Goal: Task Accomplishment & Management: Use online tool/utility

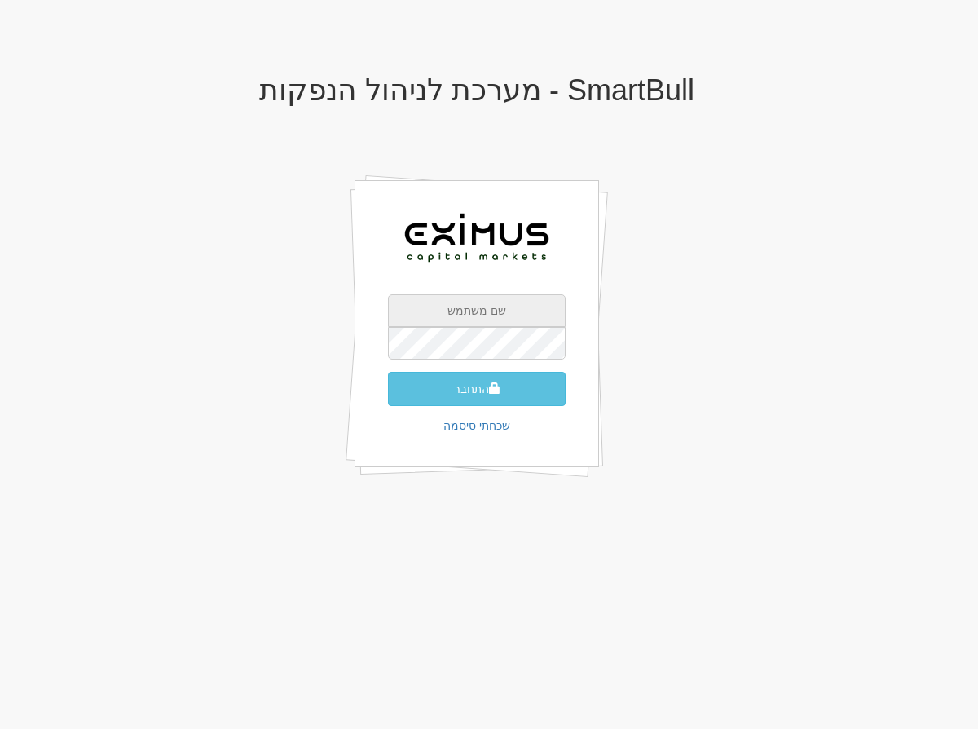
click at [532, 316] on input "text" at bounding box center [477, 310] width 178 height 33
type input "[EMAIL_ADDRESS][DOMAIN_NAME]"
click at [388, 372] on button "התחבר" at bounding box center [477, 389] width 178 height 34
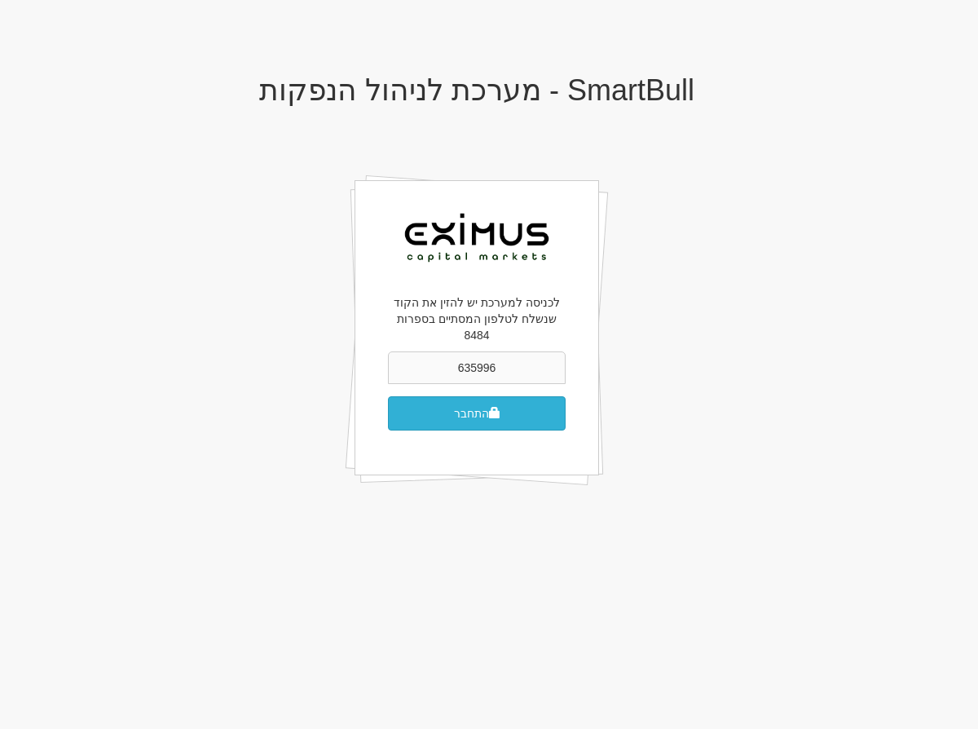
type input "635996"
click at [471, 401] on button "התחבר" at bounding box center [477, 413] width 178 height 34
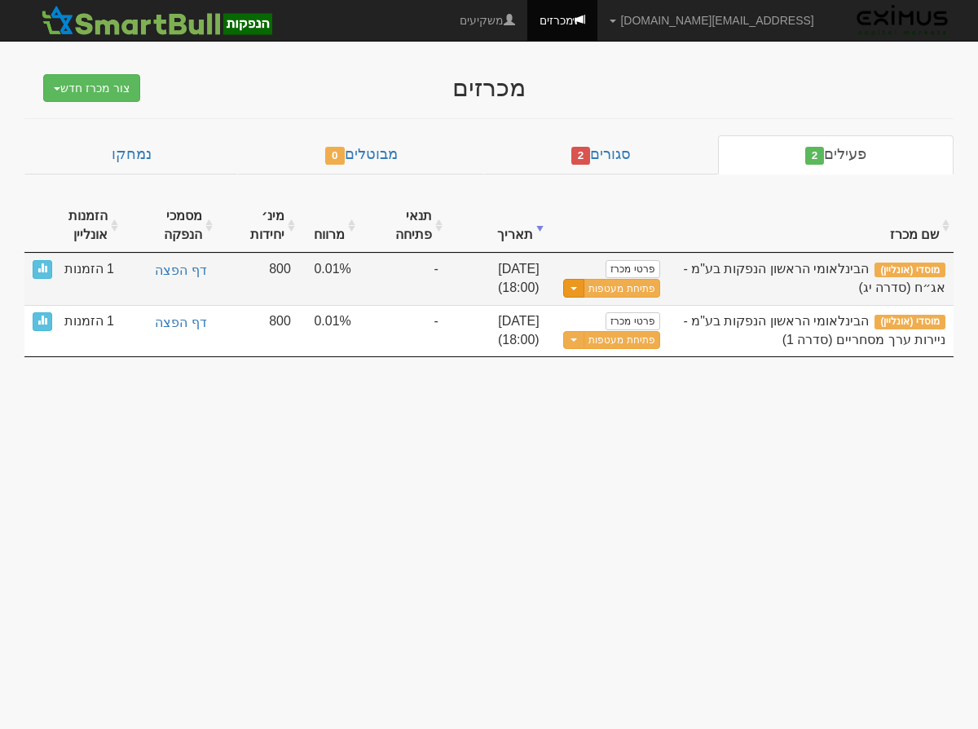
click at [576, 292] on button "Toggle Dropdown" at bounding box center [573, 288] width 21 height 19
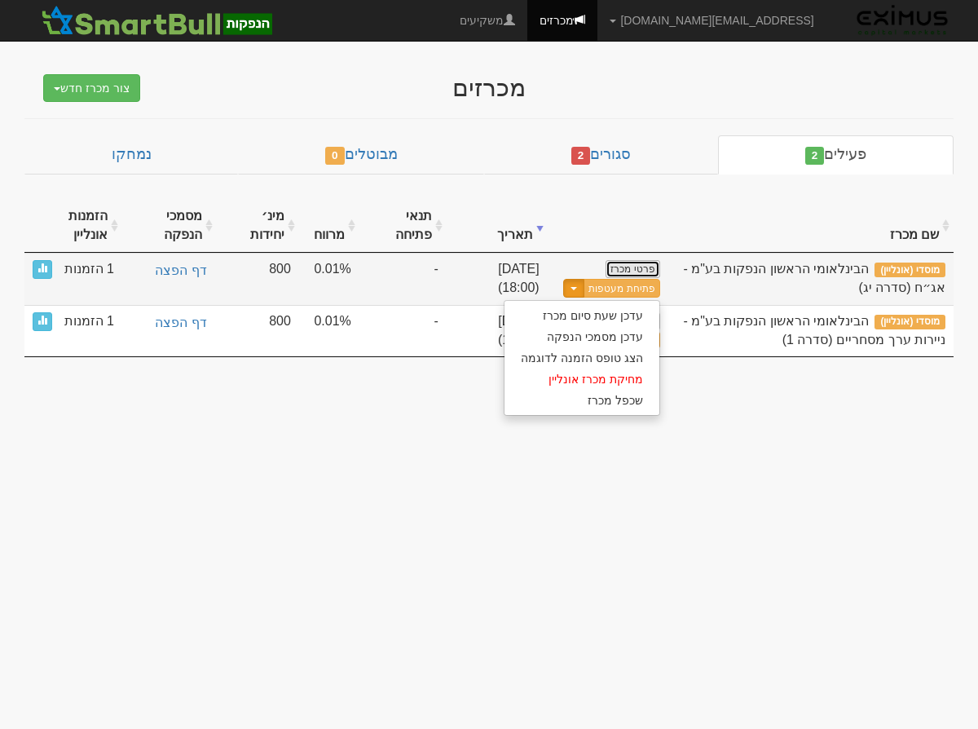
click at [638, 273] on link "פרטי מכרז" at bounding box center [633, 269] width 54 height 18
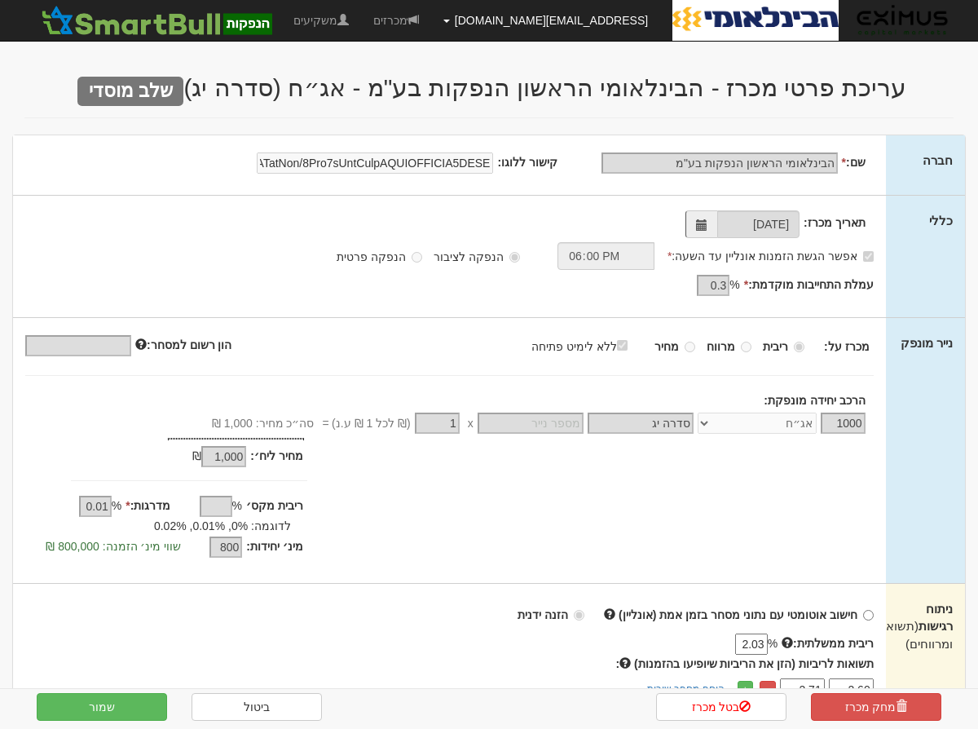
click at [528, 19] on link "[EMAIL_ADDRESS][DOMAIN_NAME]" at bounding box center [545, 20] width 229 height 41
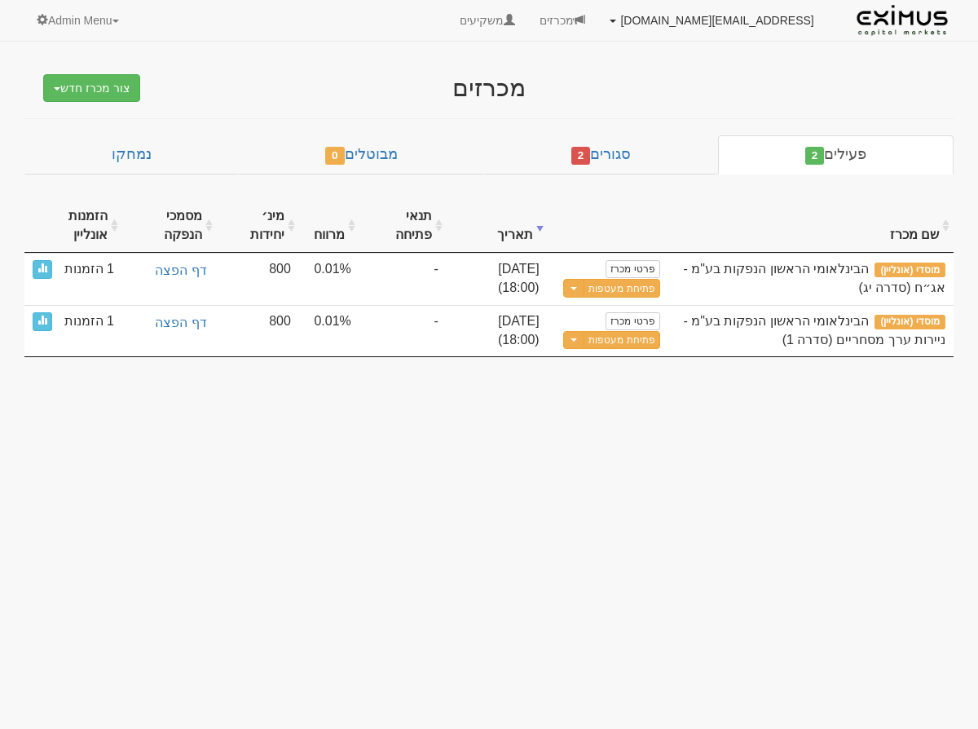
click at [700, 16] on link "[EMAIL_ADDRESS][DOMAIN_NAME]" at bounding box center [712, 20] width 229 height 41
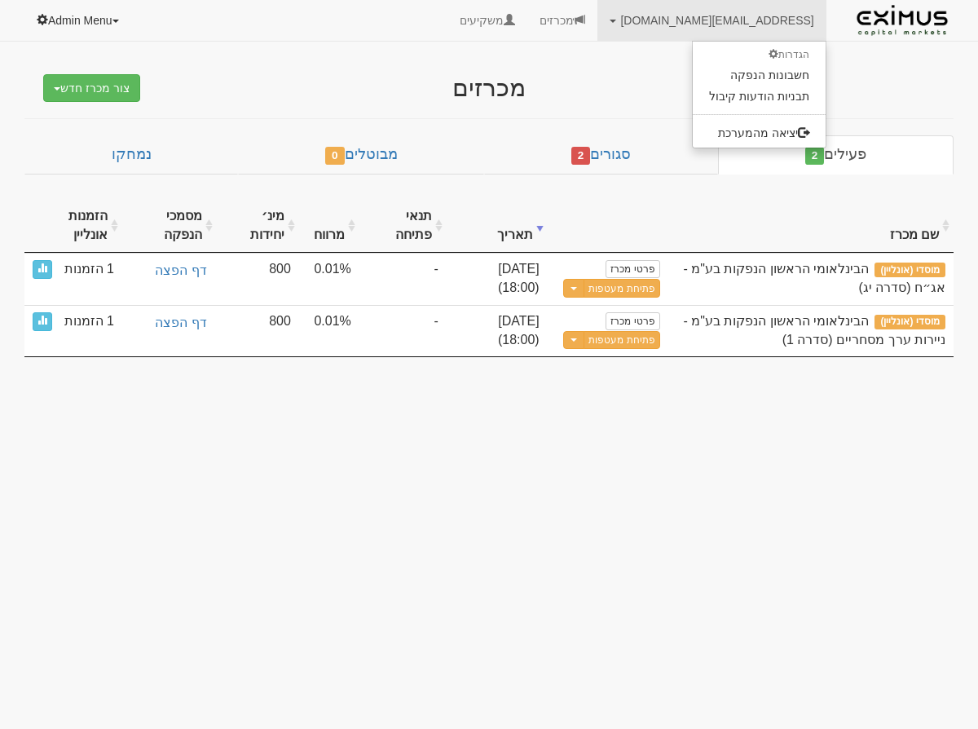
click at [76, 29] on link "Admin Menu" at bounding box center [78, 20] width 108 height 41
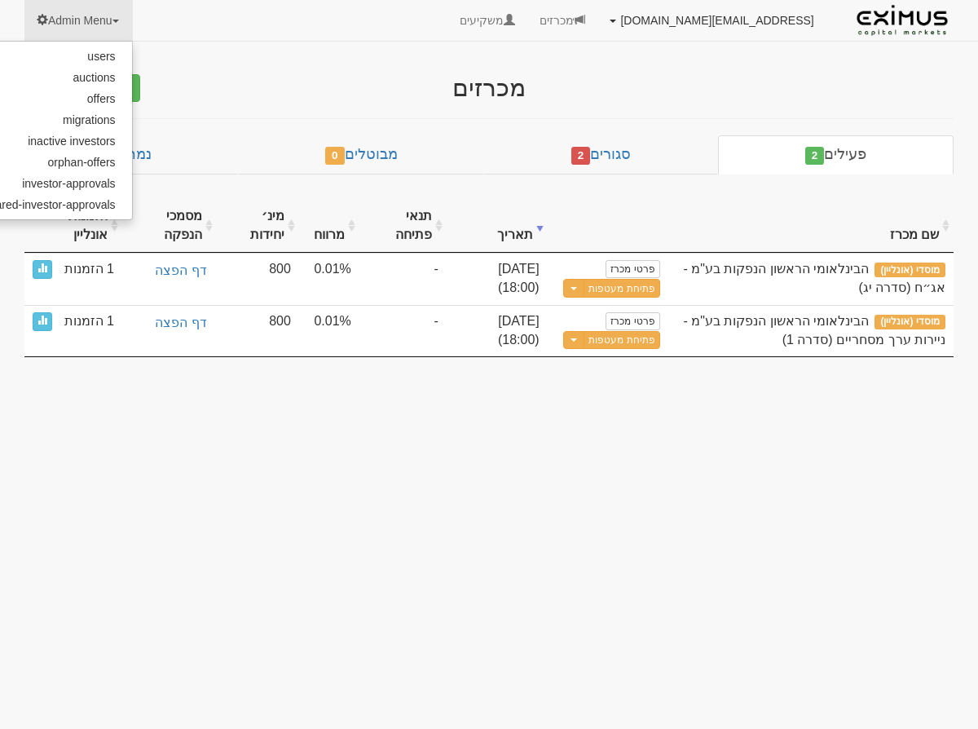
click at [703, 23] on link "[EMAIL_ADDRESS][DOMAIN_NAME]" at bounding box center [712, 20] width 229 height 41
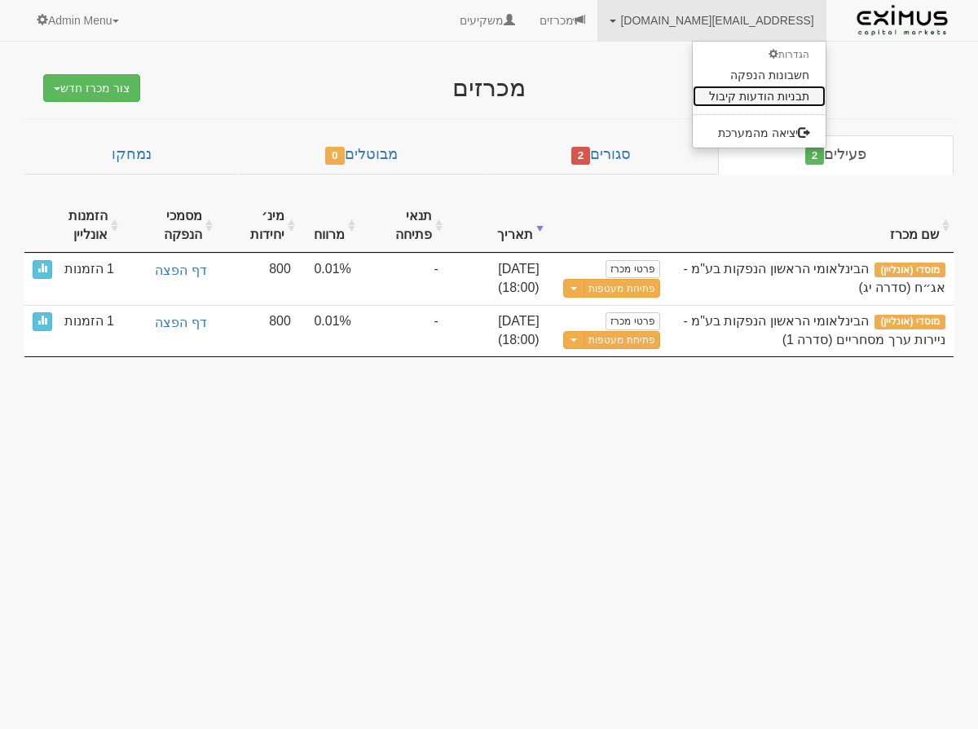
click at [713, 95] on link "תבניות הודעות קיבול" at bounding box center [759, 96] width 133 height 21
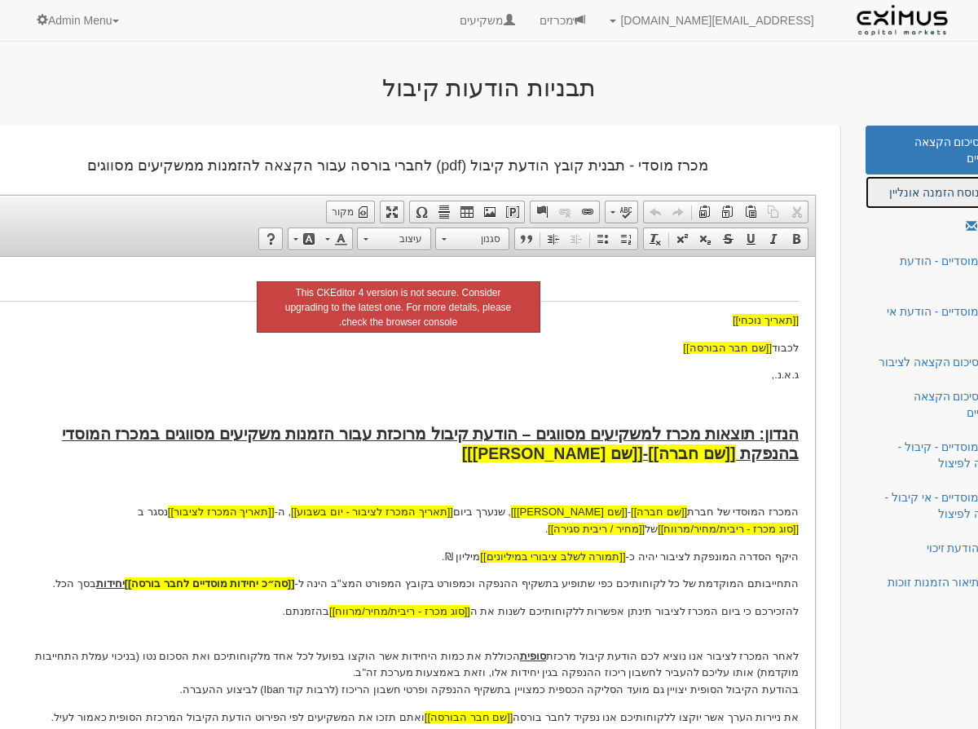
click at [891, 190] on link "מוסדי נוסח הזמנה אונליין" at bounding box center [944, 192] width 157 height 33
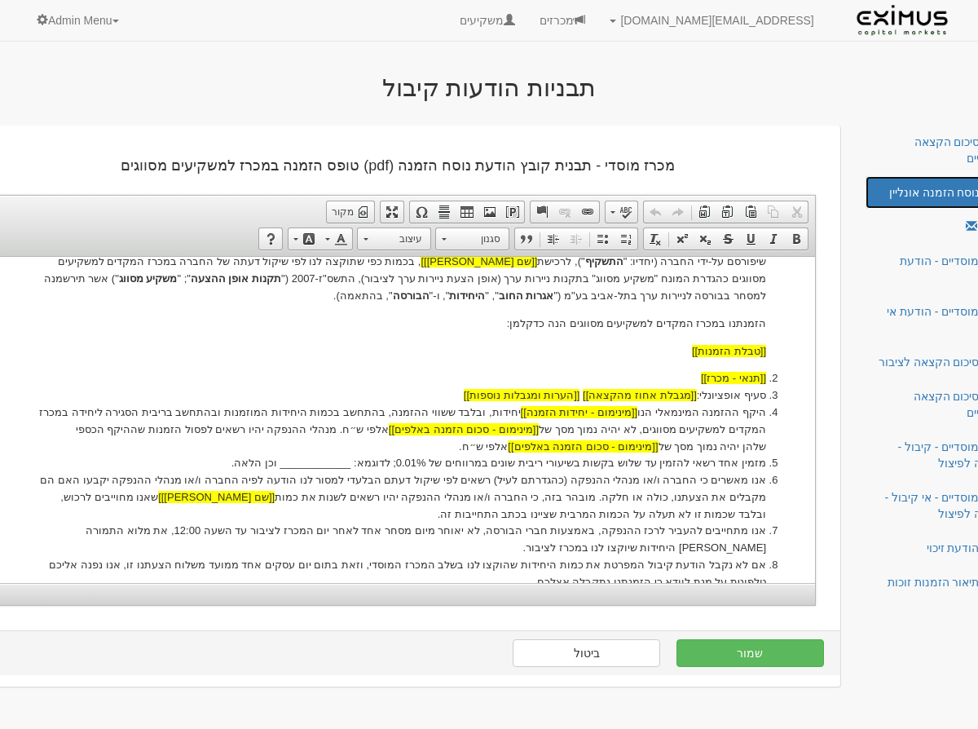
scroll to position [417, 0]
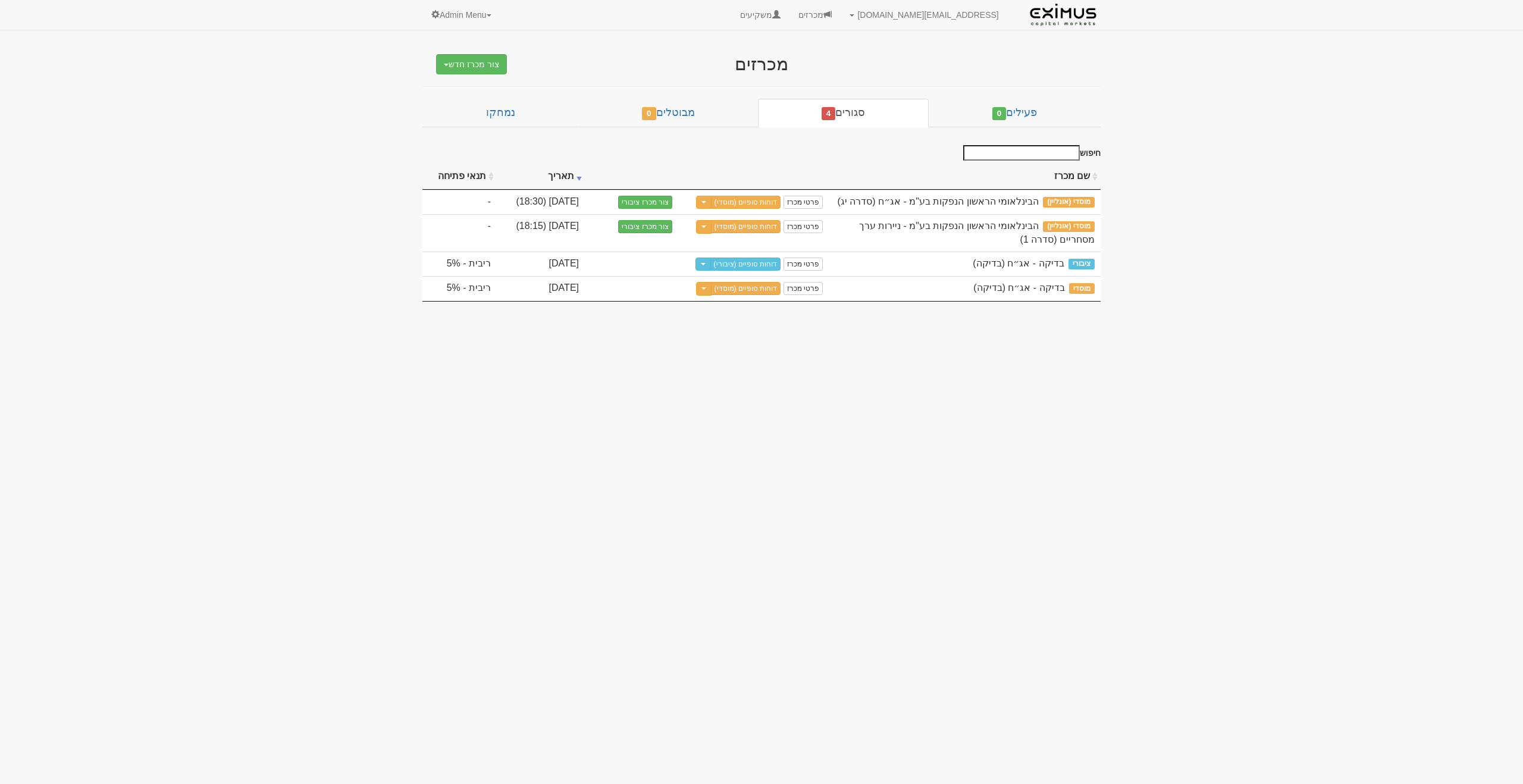
click at [1349, 89] on body "[EMAIL_ADDRESS][DOMAIN_NAME] הגדרות חשבונות הנפקה תבניות הודעות קיבול" at bounding box center [761, 392] width 1523 height 784
click at [795, 209] on link "פרטי מכרז" at bounding box center [803, 202] width 39 height 13
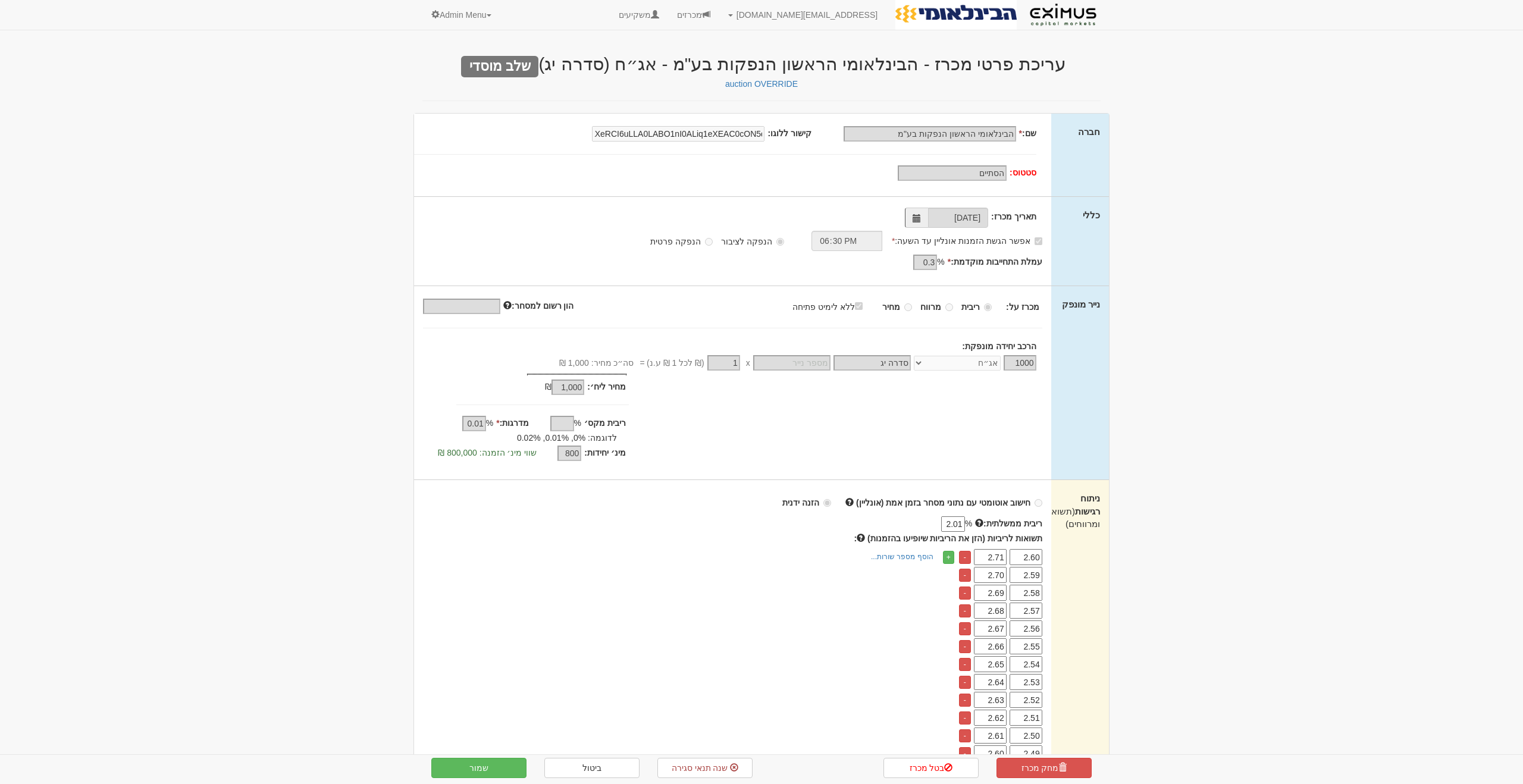
scroll to position [0, -26474]
click at [711, 18] on span at bounding box center [706, 14] width 8 height 8
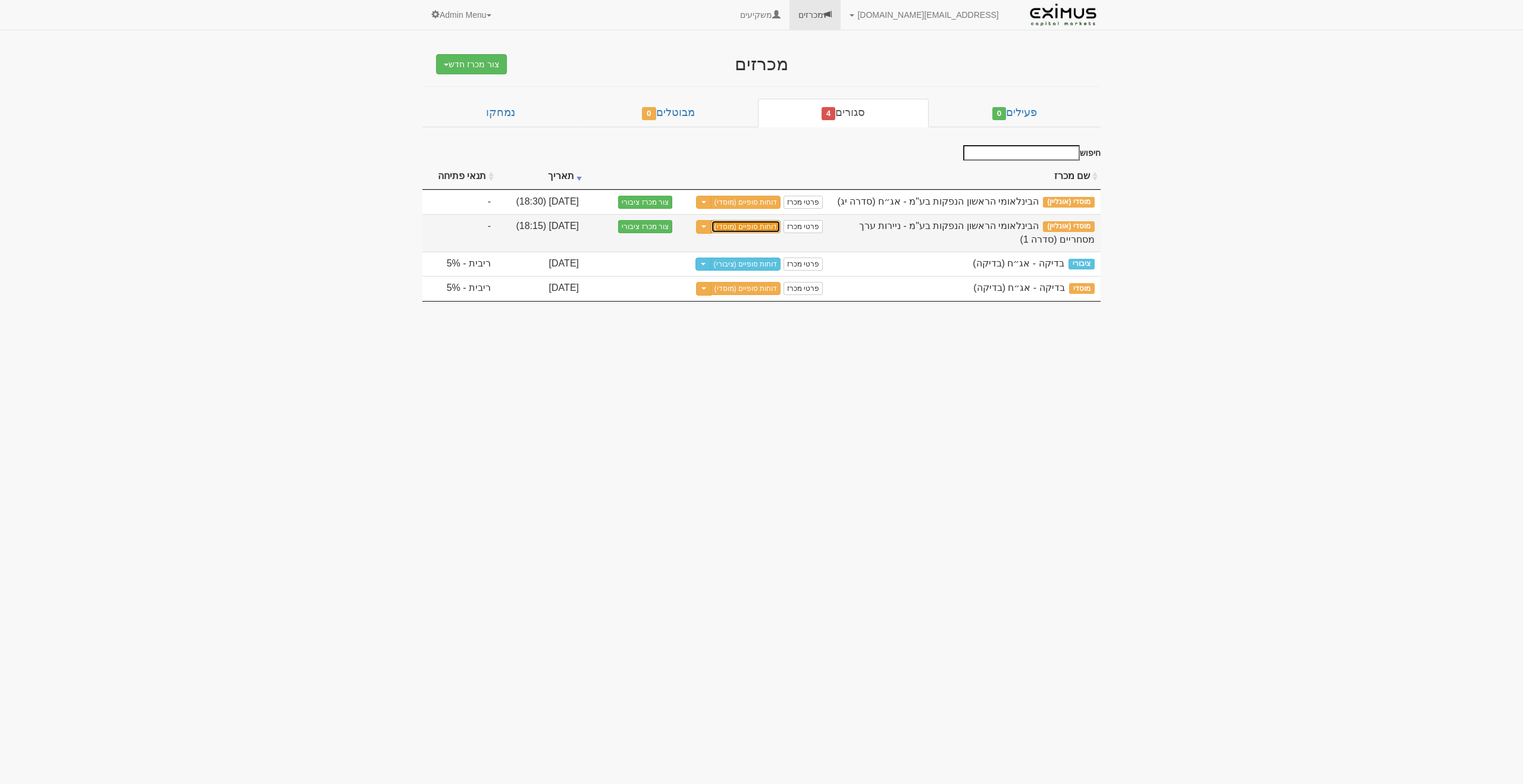
click at [741, 229] on link "דוחות סופיים (מוסדי)" at bounding box center [746, 227] width 70 height 13
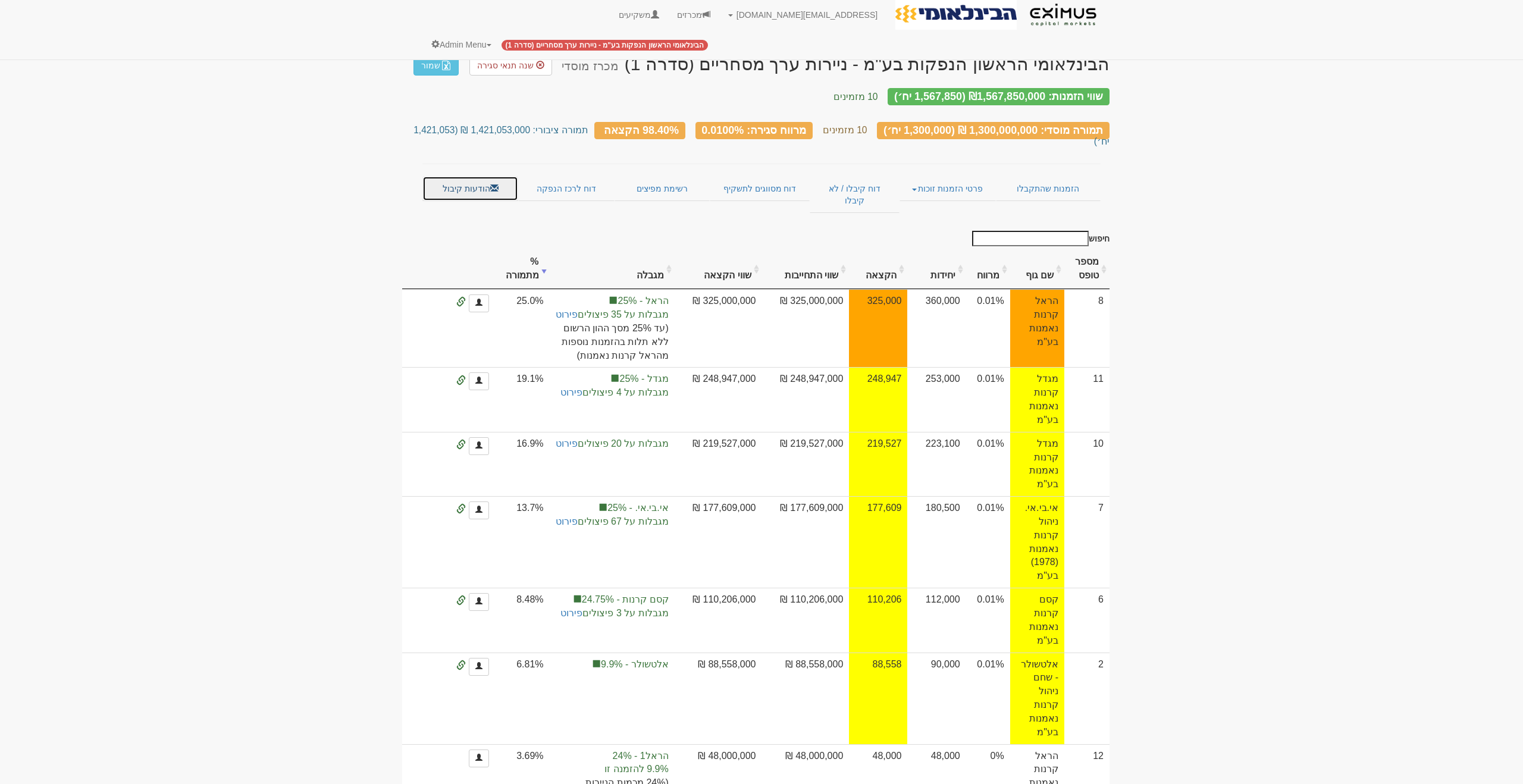
click at [487, 176] on link "הודעות קיבול" at bounding box center [470, 188] width 96 height 25
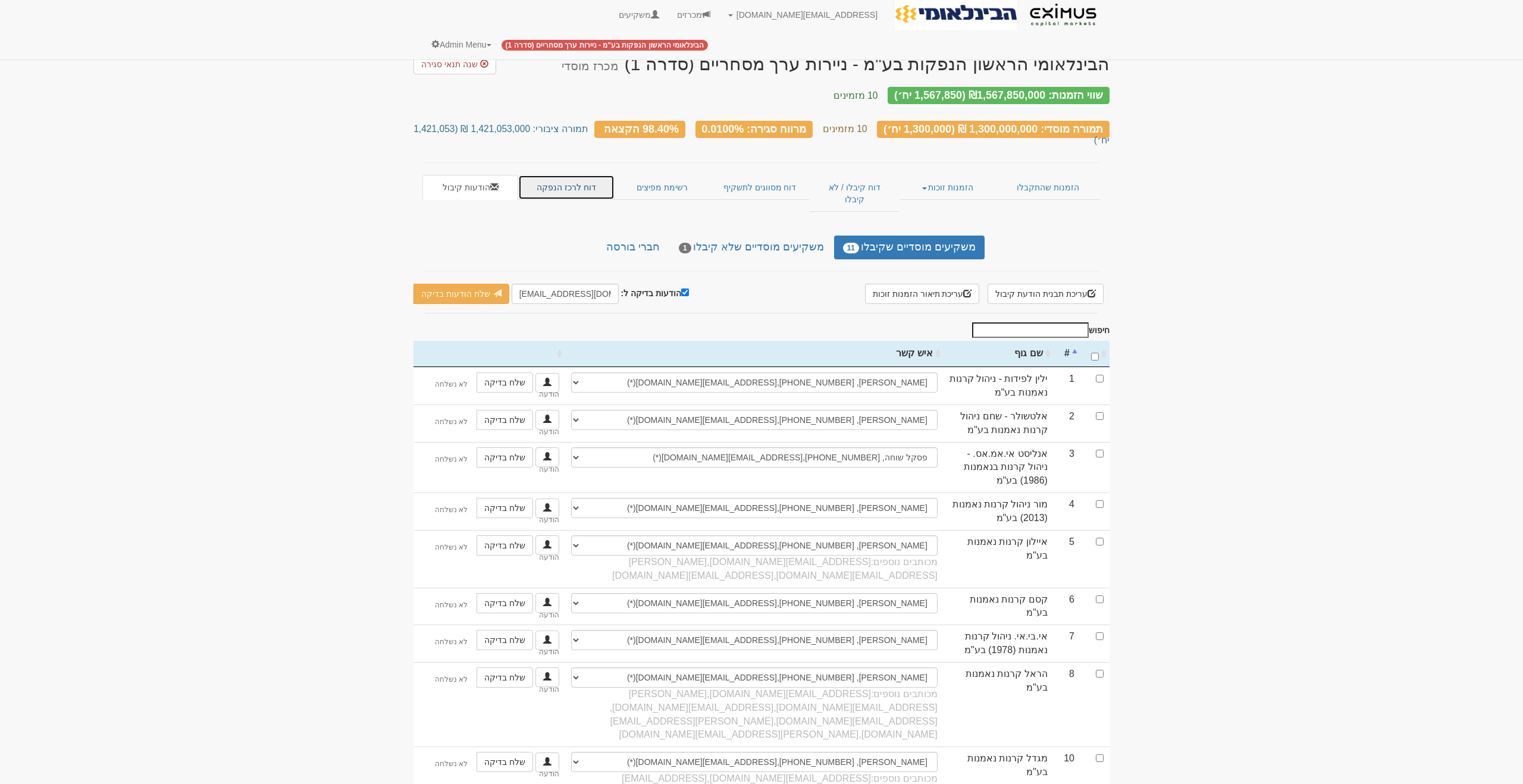
click at [569, 175] on link "דוח לרכז הנפקה" at bounding box center [566, 187] width 96 height 25
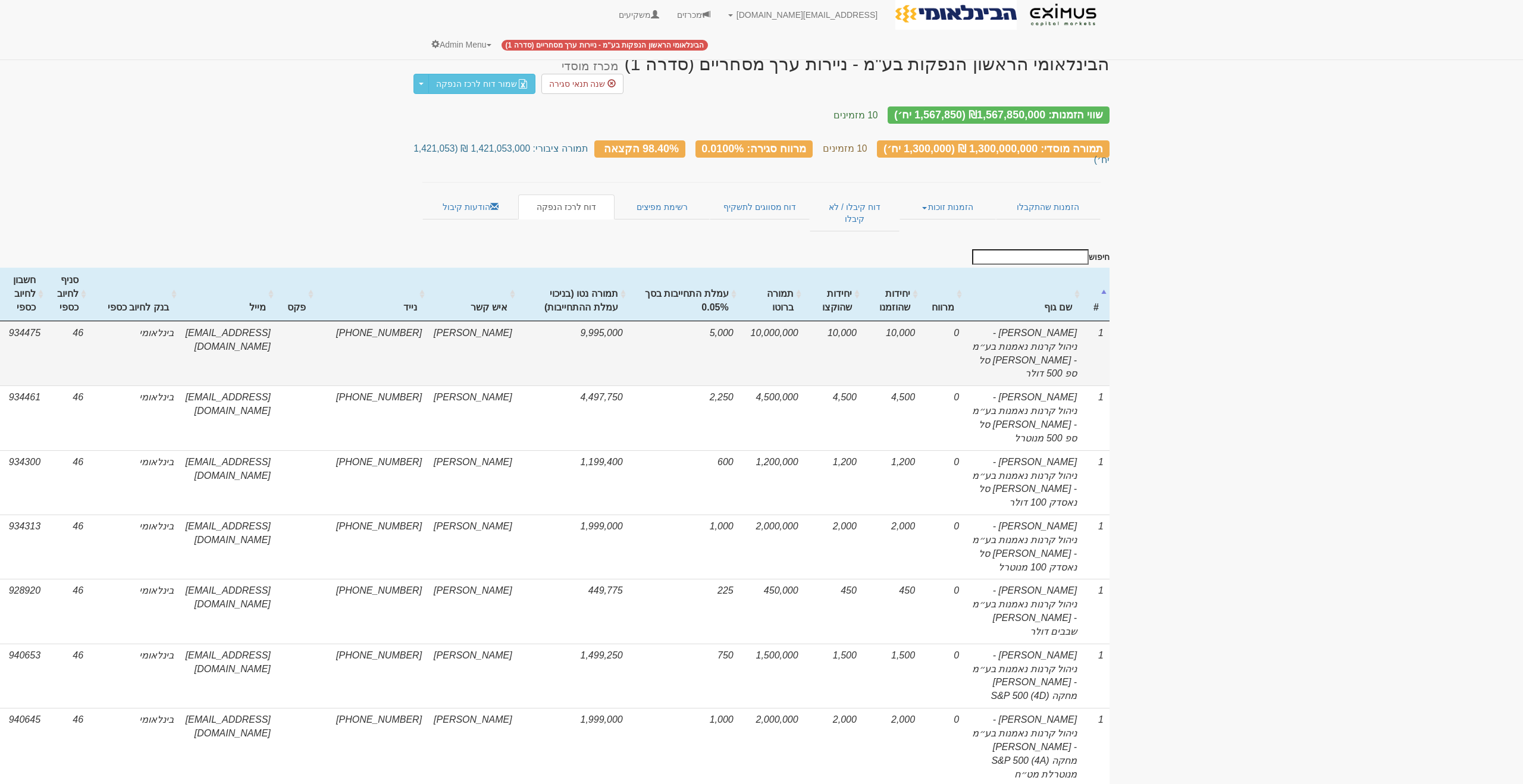
scroll to position [0, -70]
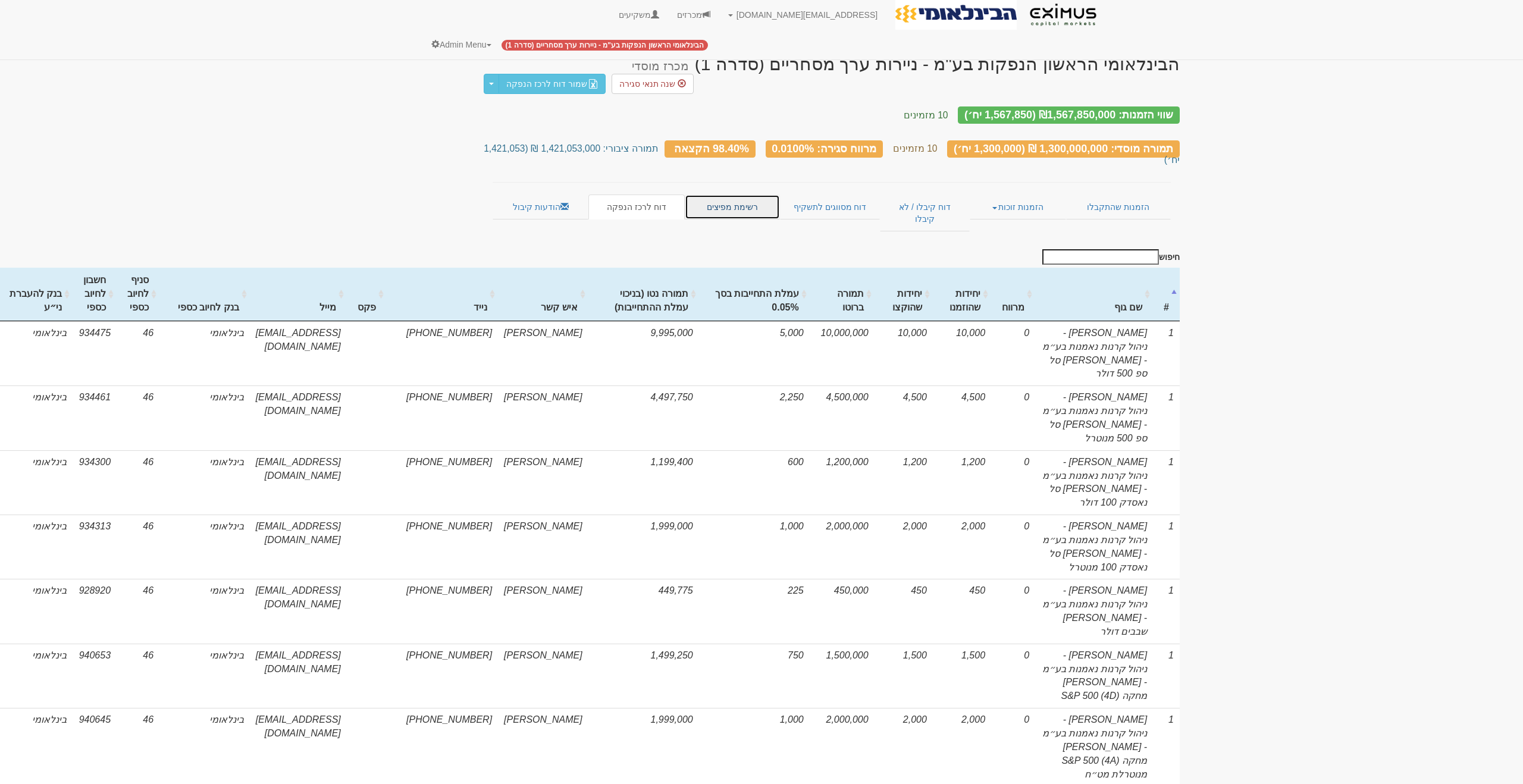
click at [704, 195] on link "רשימת מפיצים" at bounding box center [733, 207] width 95 height 25
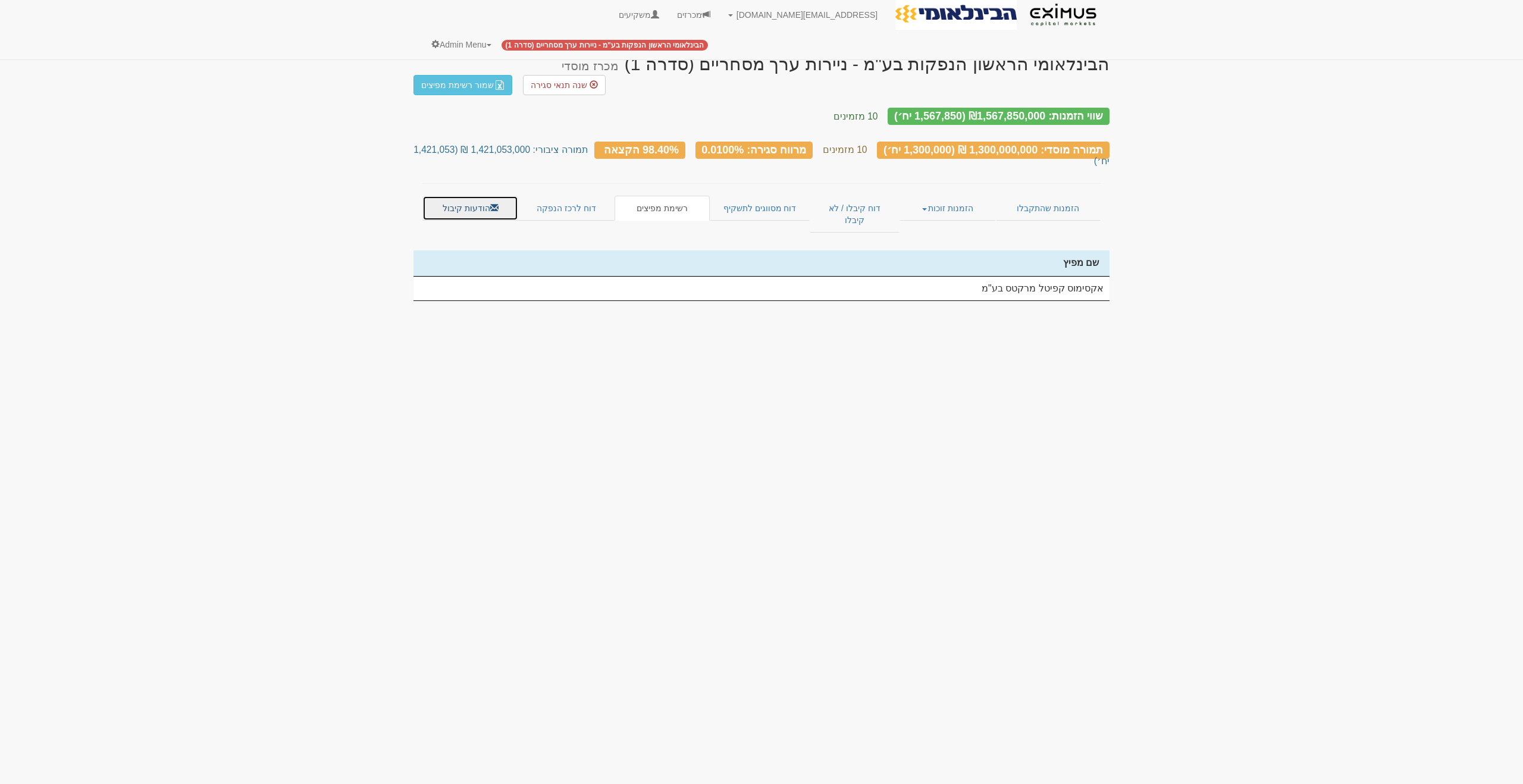
click at [450, 195] on link "הודעות קיבול" at bounding box center [470, 208] width 96 height 25
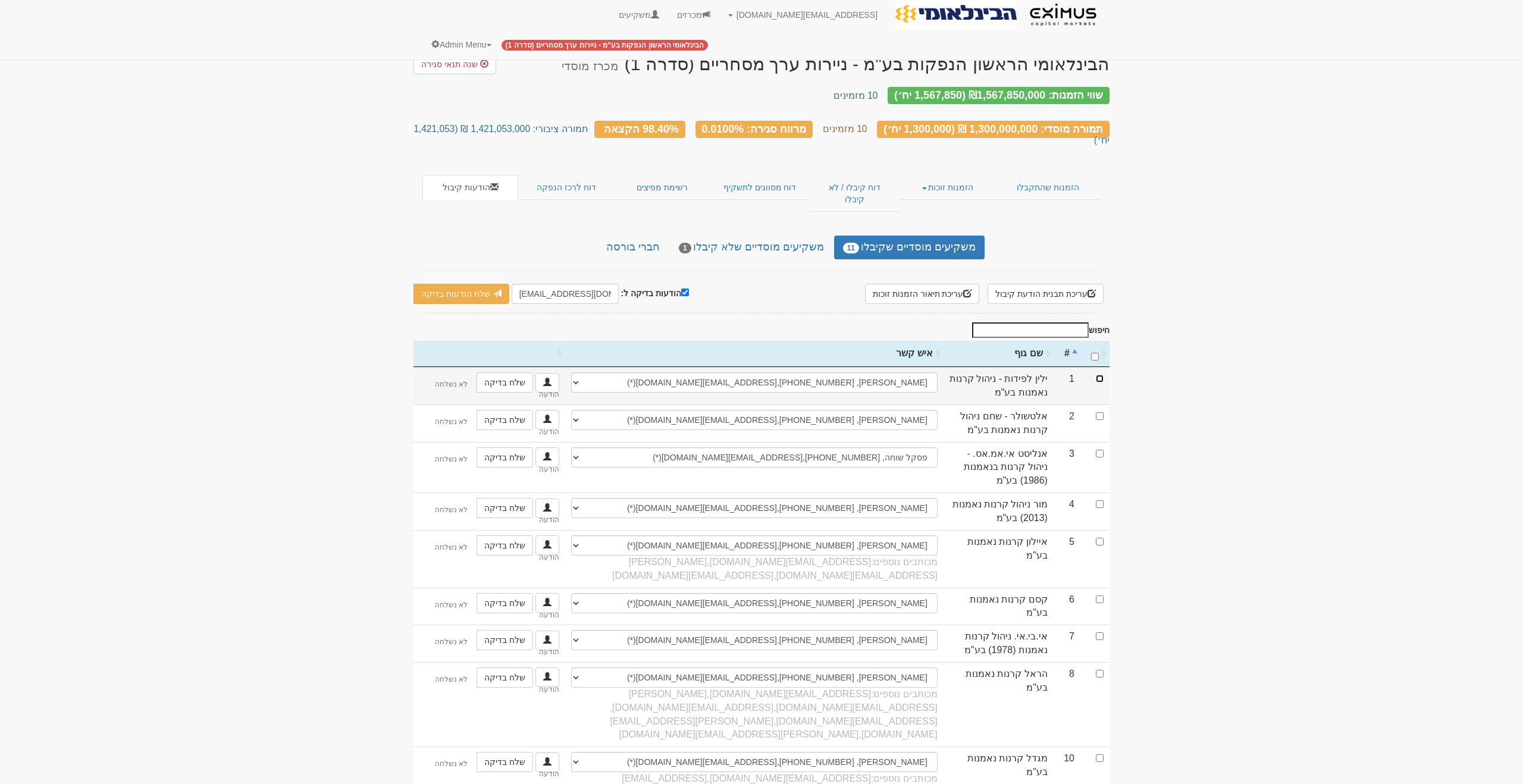
click at [1099, 375] on input "checkbox" at bounding box center [1100, 379] width 8 height 8
checkbox input "true"
click at [563, 284] on input "[EMAIL_ADDRESS][DOMAIN_NAME]" at bounding box center [565, 294] width 107 height 20
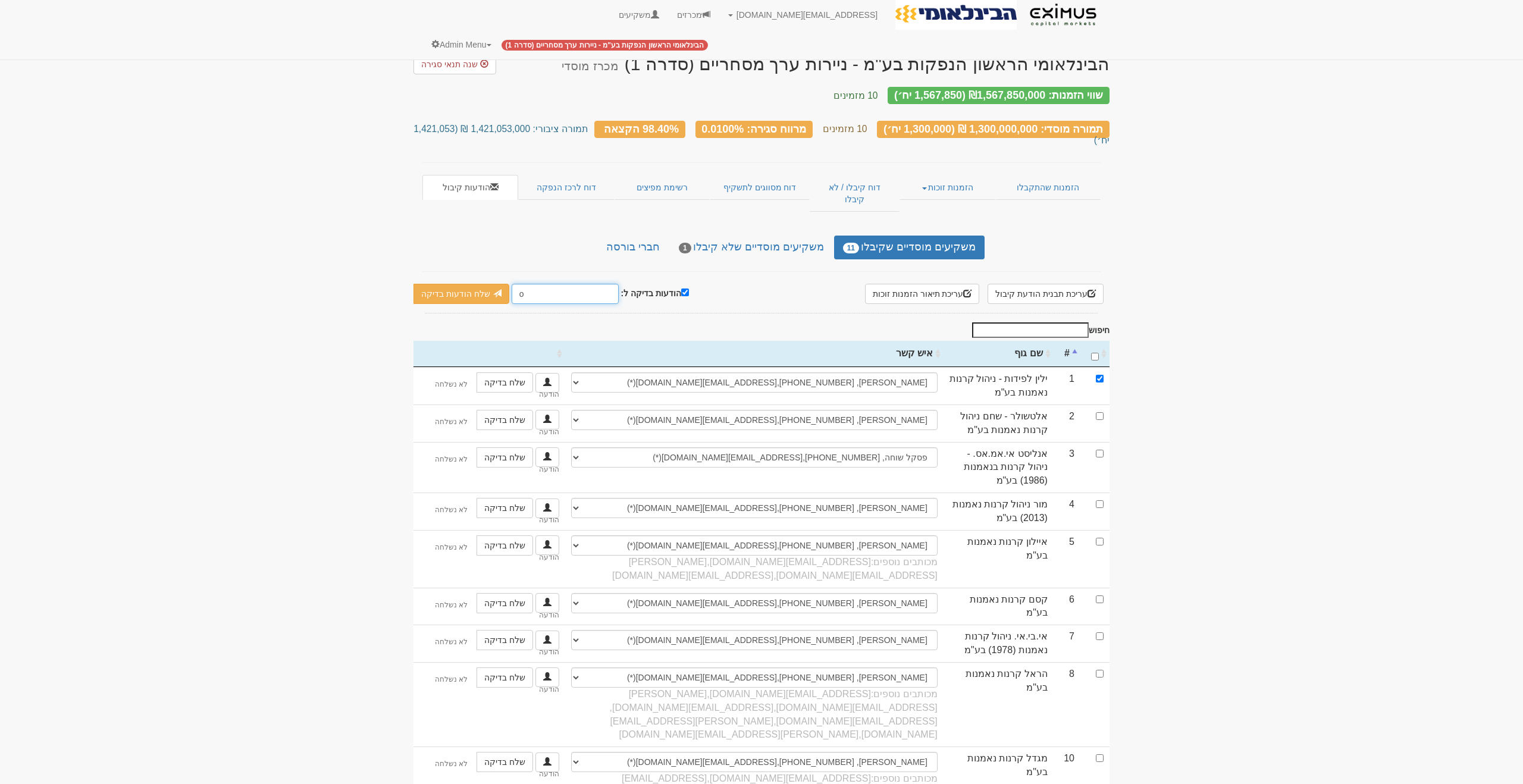
type input "[EMAIL_ADDRESS][DOMAIN_NAME]"
click at [487, 284] on link "שלח הודעות בדיקה" at bounding box center [461, 294] width 96 height 20
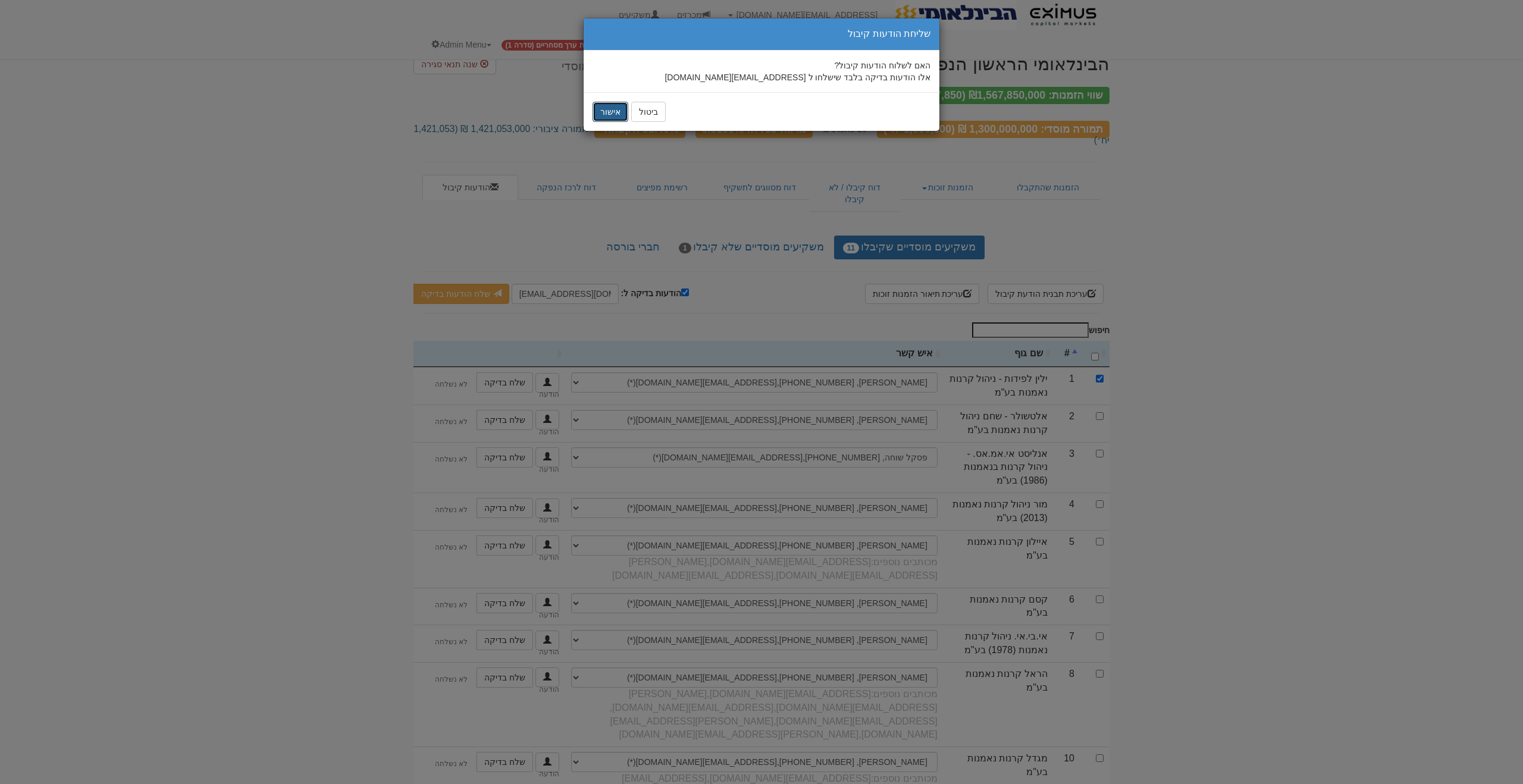
click at [611, 115] on button "אישור" at bounding box center [610, 112] width 36 height 20
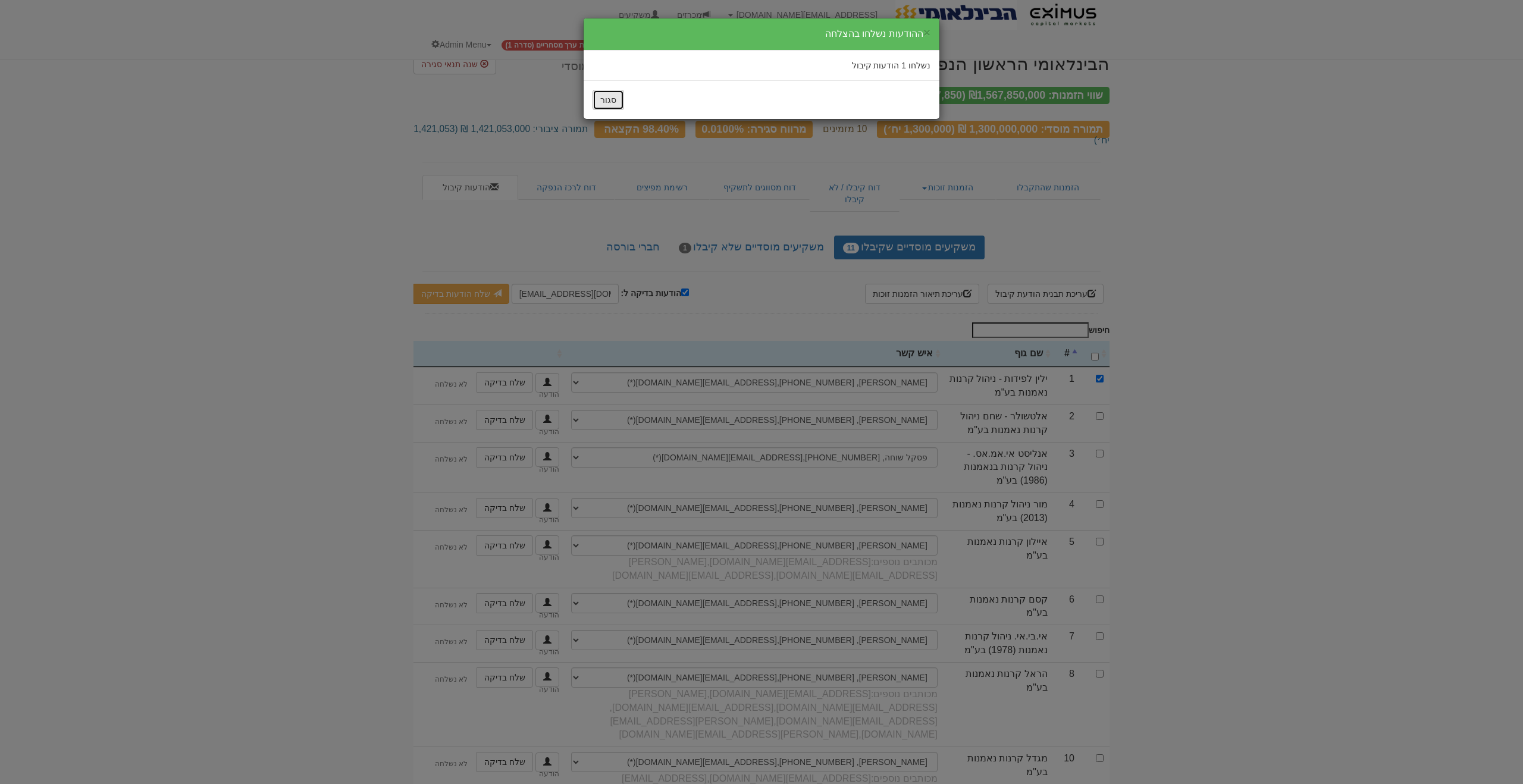
click at [617, 99] on button "סגור" at bounding box center [608, 100] width 31 height 20
